Goal: Transaction & Acquisition: Subscribe to service/newsletter

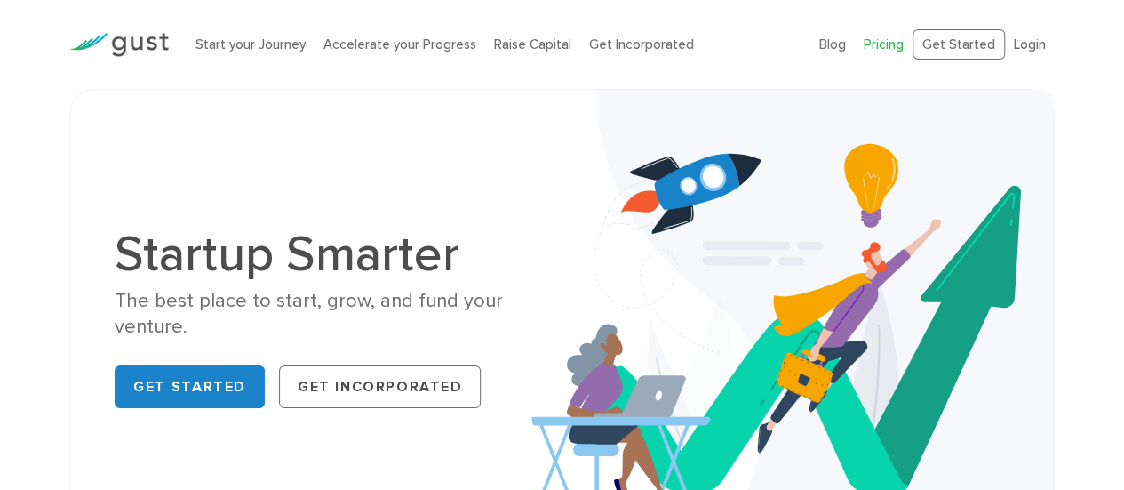
click at [875, 47] on link "Pricing" at bounding box center [884, 44] width 40 height 16
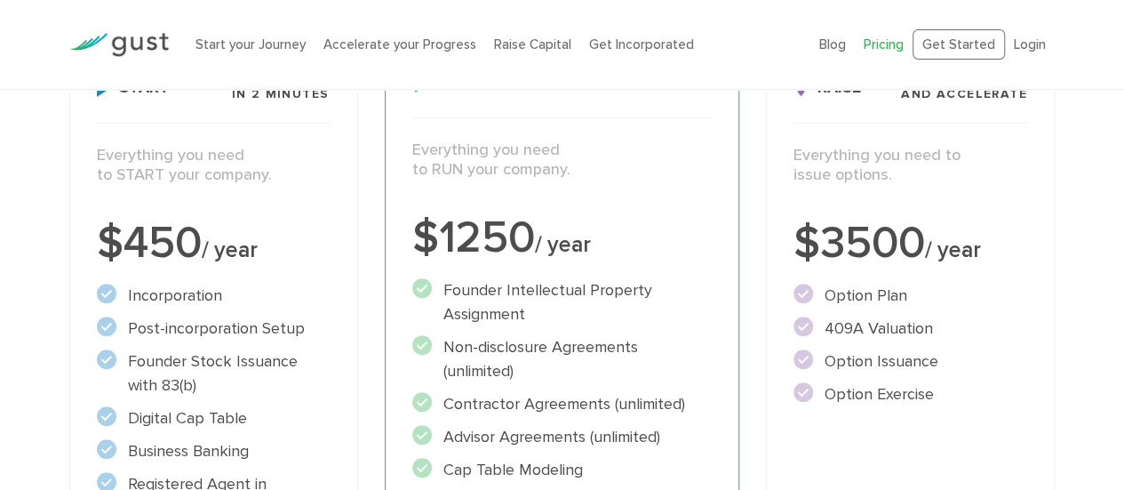
scroll to position [267, 0]
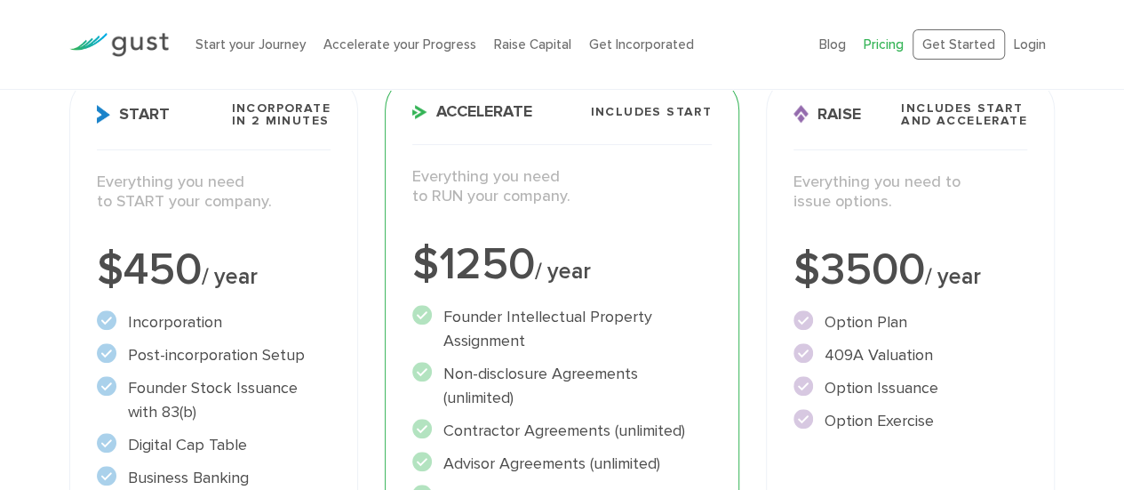
click at [283, 184] on p "Everything you need to START your company." at bounding box center [214, 192] width 234 height 40
click at [272, 116] on span "Incorporate in 2 Minutes" at bounding box center [280, 114] width 99 height 25
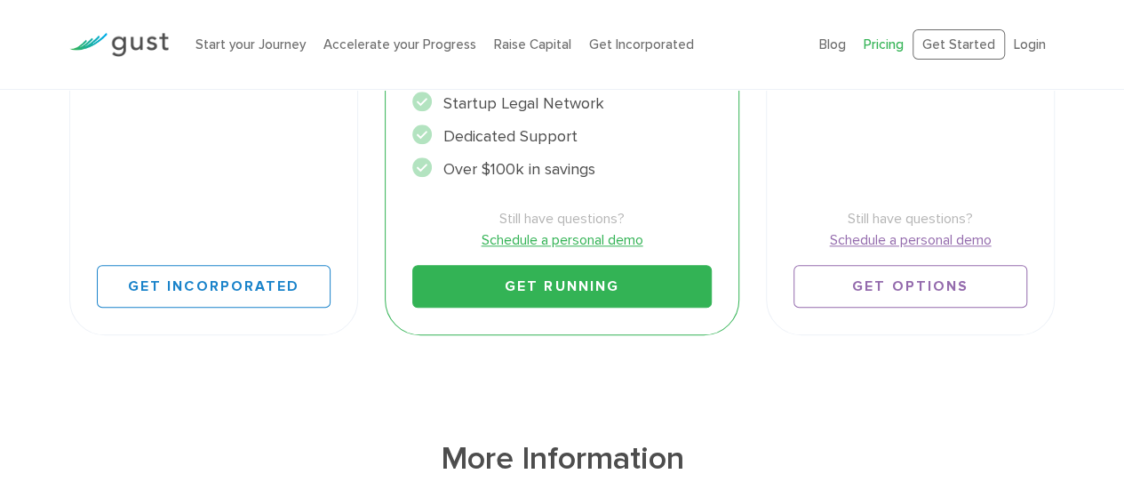
scroll to position [800, 0]
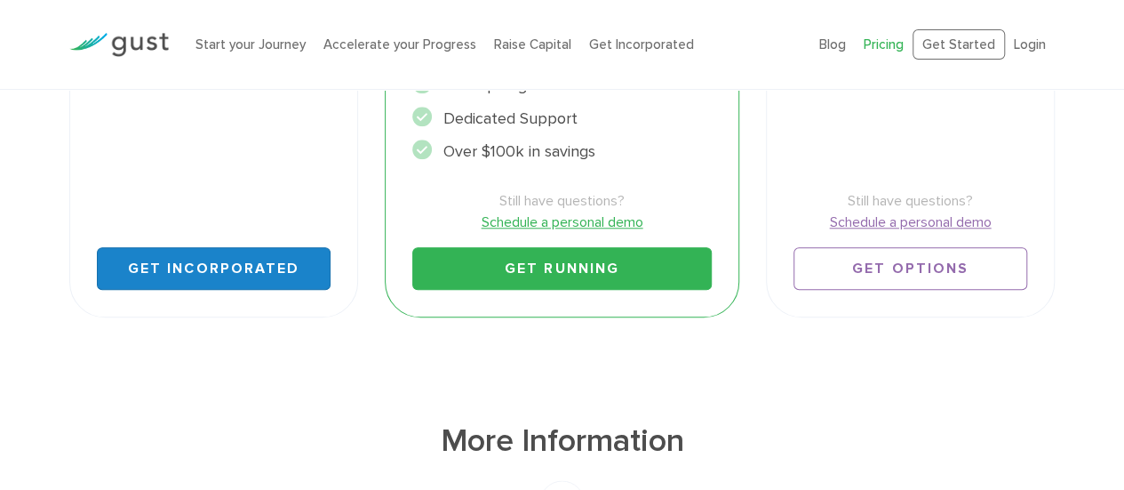
click at [220, 261] on link "Get Incorporated" at bounding box center [214, 268] width 234 height 43
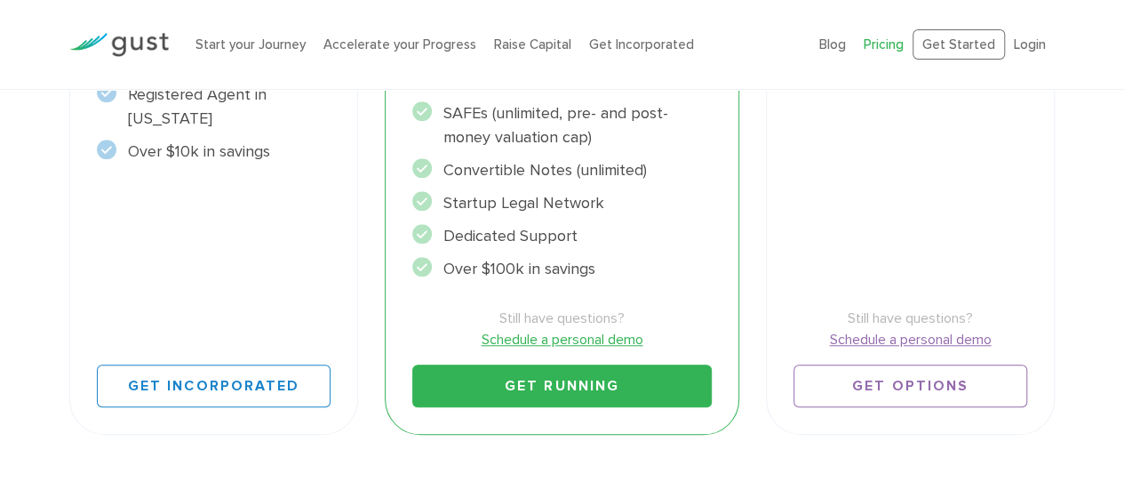
scroll to position [711, 0]
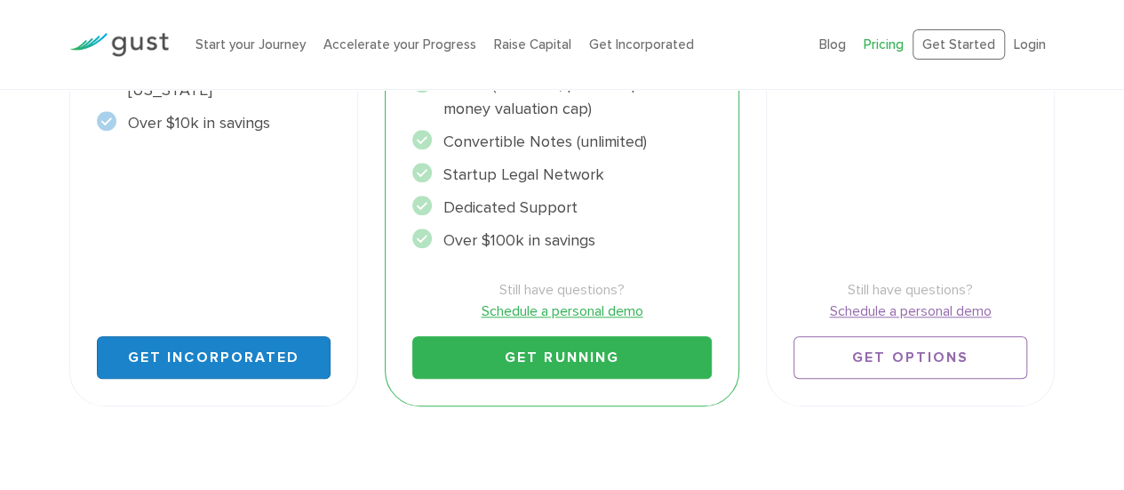
click at [236, 360] on link "Get Incorporated" at bounding box center [214, 357] width 234 height 43
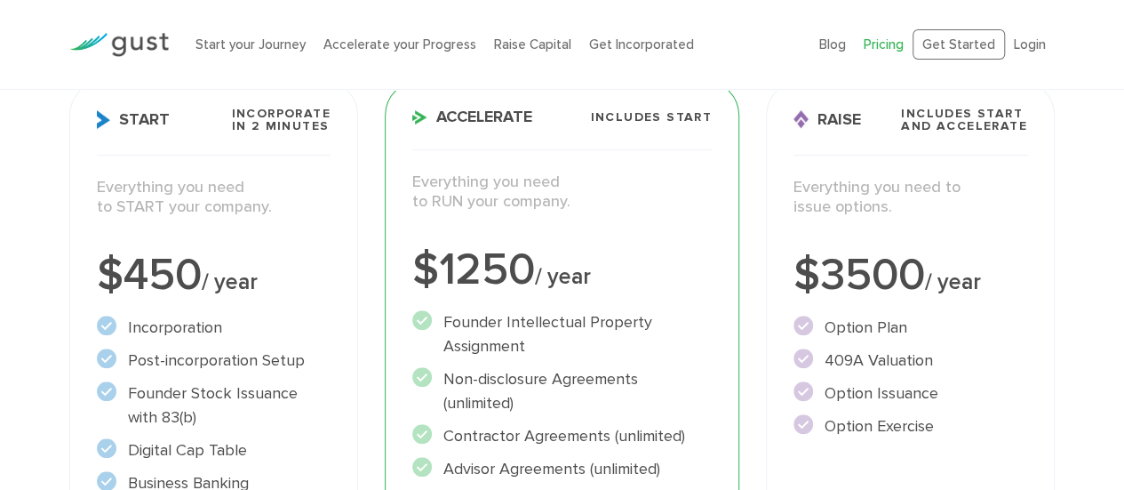
scroll to position [178, 0]
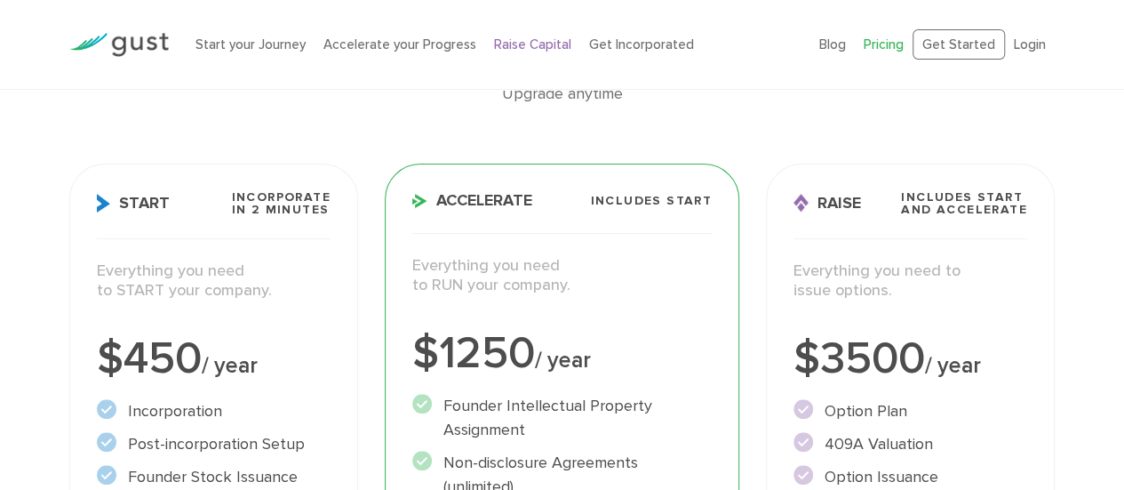
click at [515, 36] on link "Raise Capital" at bounding box center [532, 44] width 77 height 16
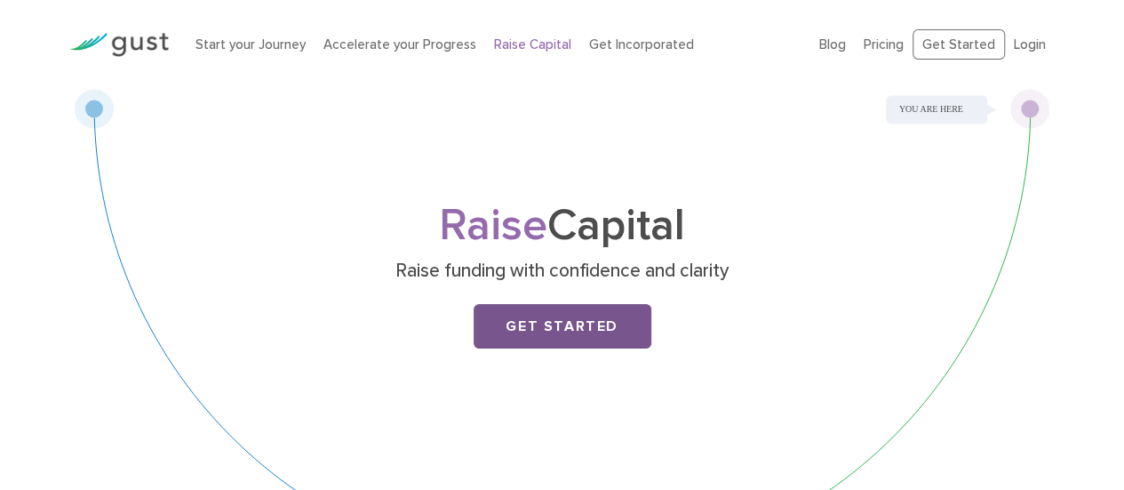
click at [573, 315] on link "Get Started" at bounding box center [563, 326] width 178 height 44
